Goal: Task Accomplishment & Management: Manage account settings

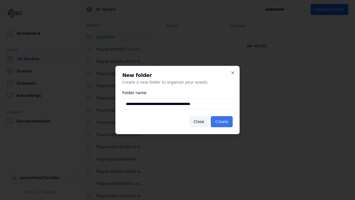
type input "**********"
click at [223, 121] on button "Create" at bounding box center [222, 121] width 22 height 11
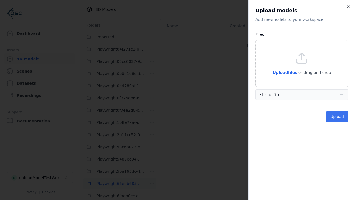
click at [338, 116] on button "Upload" at bounding box center [337, 116] width 22 height 11
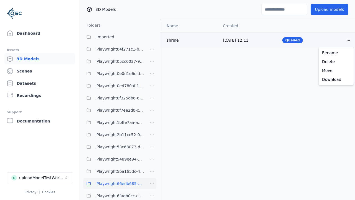
click at [348, 40] on html "Support Dashboard Assets 3D Models Scenes Datasets Recordings Support Documenta…" at bounding box center [177, 100] width 355 height 200
click at [336, 62] on div "Delete" at bounding box center [336, 61] width 33 height 9
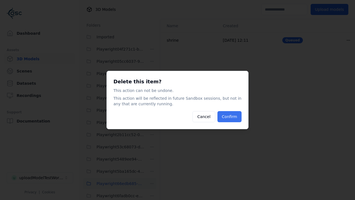
click at [230, 116] on button "Confirm" at bounding box center [229, 116] width 24 height 11
